Goal: Task Accomplishment & Management: Use online tool/utility

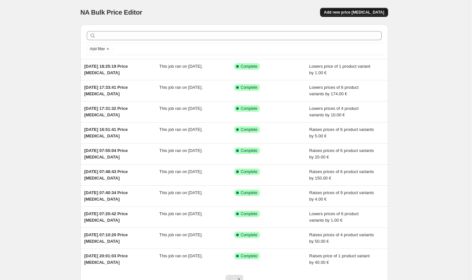
click at [370, 14] on span "Add new price change job" at bounding box center [354, 12] width 60 height 5
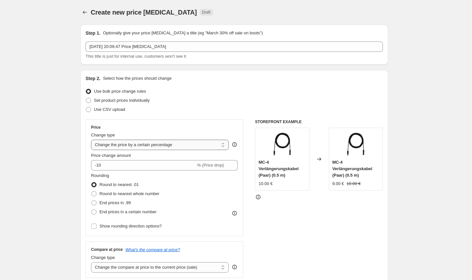
click at [169, 146] on select "Change the price to a certain amount Change the price by a certain amount Chang…" at bounding box center [160, 145] width 138 height 10
select select "by"
click at [92, 140] on select "Change the price to a certain amount Change the price by a certain amount Chang…" at bounding box center [160, 145] width 138 height 10
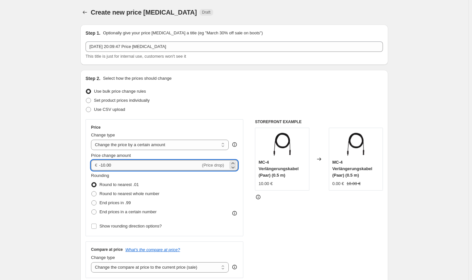
drag, startPoint x: 120, startPoint y: 167, endPoint x: 105, endPoint y: 164, distance: 14.8
click at [105, 164] on input "-10.00" at bounding box center [149, 165] width 101 height 10
type input "-1.00"
click at [143, 195] on span "Round to nearest whole number" at bounding box center [129, 193] width 60 height 5
click at [92, 192] on input "Round to nearest whole number" at bounding box center [91, 191] width 0 height 0
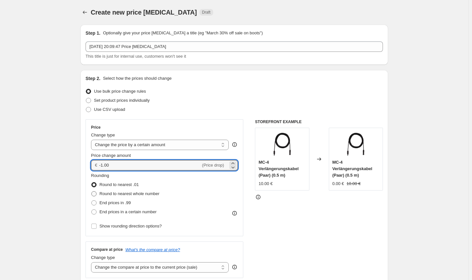
radio input "true"
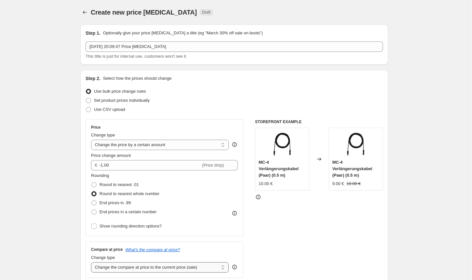
click at [186, 271] on select "Change the compare at price to the current price (sale) Change the compare at p…" at bounding box center [160, 267] width 138 height 10
select select "no_change"
click at [92, 262] on select "Change the compare at price to the current price (sale) Change the compare at p…" at bounding box center [160, 267] width 138 height 10
click at [308, 250] on div "STOREFRONT EXAMPLE MC-4 Verlängerungskabel (Paar) (0.5 m) 10.00 € Changed to MC…" at bounding box center [319, 198] width 128 height 159
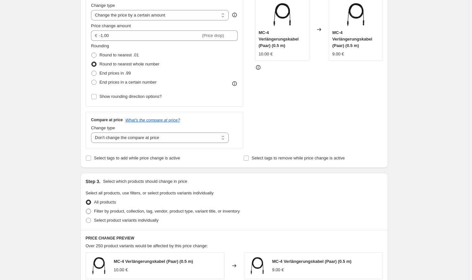
click at [215, 214] on span "Filter by product, collection, tag, vendor, product type, variant title, or inv…" at bounding box center [167, 211] width 146 height 5
click at [86, 209] on input "Filter by product, collection, tag, vendor, product type, variant title, or inv…" at bounding box center [86, 209] width 0 height 0
radio input "true"
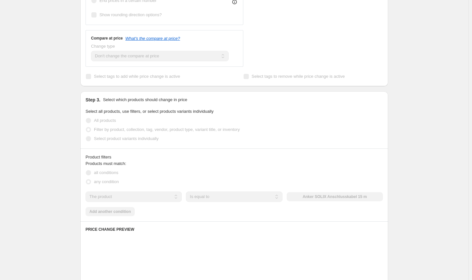
scroll to position [227, 0]
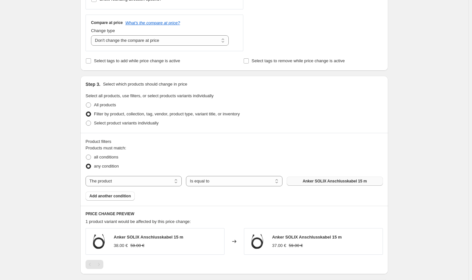
click at [334, 180] on span "Anker SOLIX Anschlusskabel 15 m" at bounding box center [335, 181] width 64 height 5
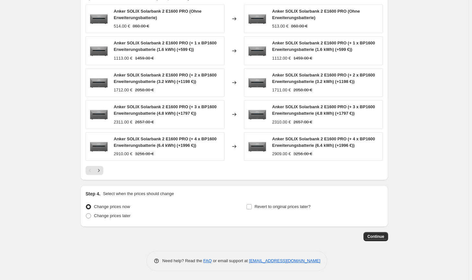
scroll to position [451, 0]
click at [376, 236] on span "Continue" at bounding box center [376, 236] width 17 height 5
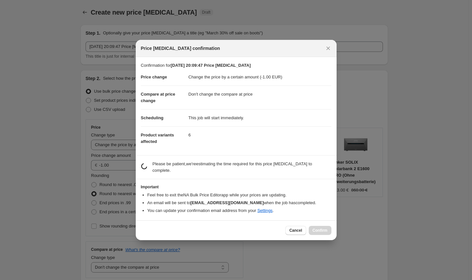
scroll to position [0, 0]
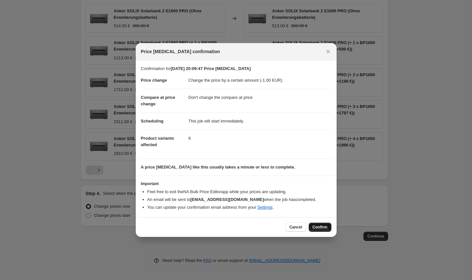
click at [331, 228] on button "Confirm" at bounding box center [320, 227] width 23 height 9
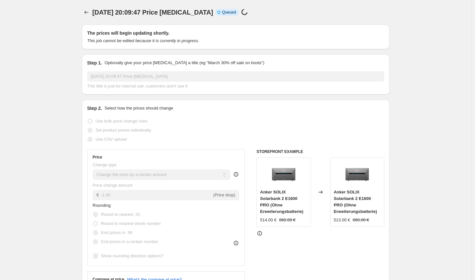
select select "by"
select select "no_change"
